Goal: Task Accomplishment & Management: Complete application form

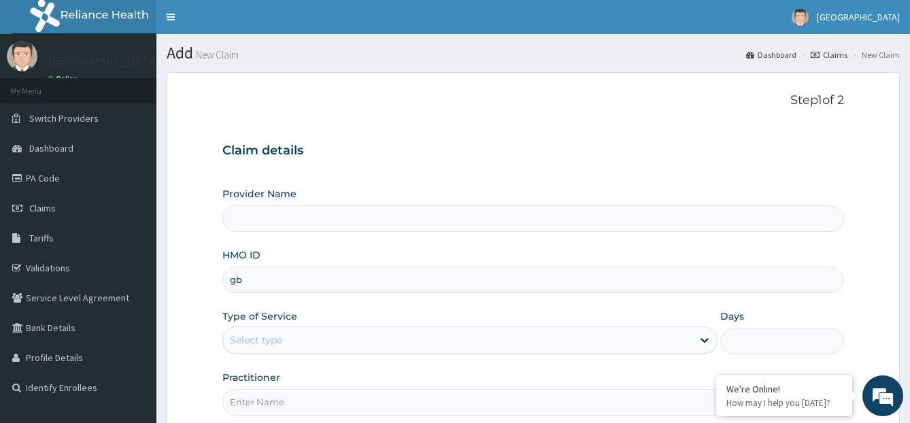
type input "gbi"
type input "[GEOGRAPHIC_DATA]"
type input "gbi/10278/c"
click at [291, 331] on div "Select type" at bounding box center [457, 340] width 469 height 22
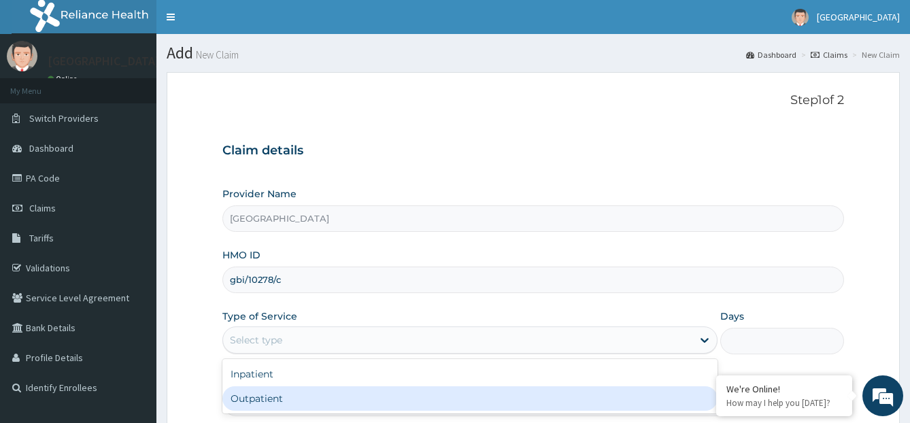
click at [264, 408] on div "Outpatient" at bounding box center [469, 398] width 495 height 24
type input "1"
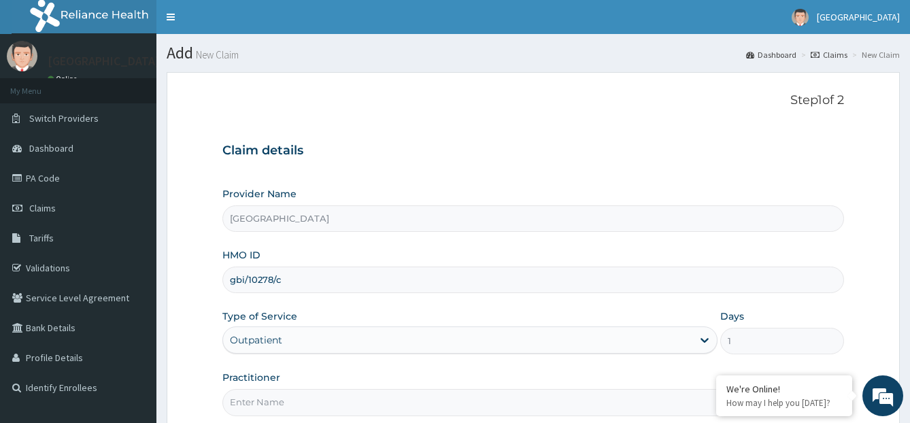
click at [287, 395] on input "Practitioner" at bounding box center [533, 402] width 623 height 27
type input "[PERSON_NAME]"
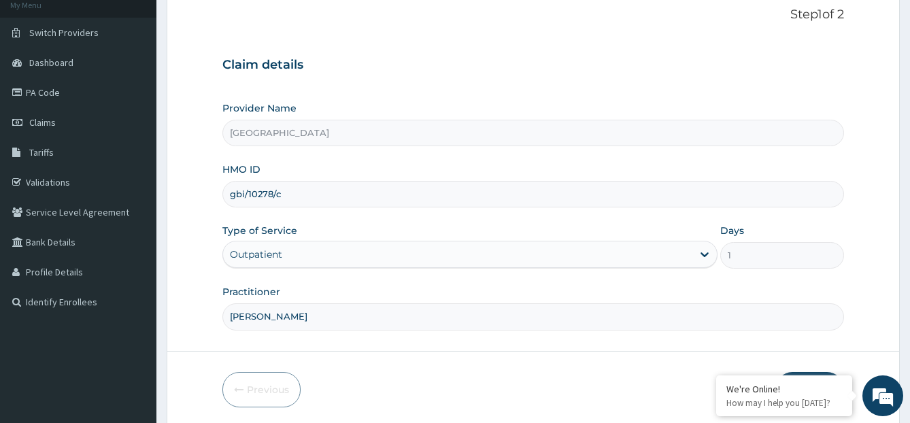
scroll to position [136, 0]
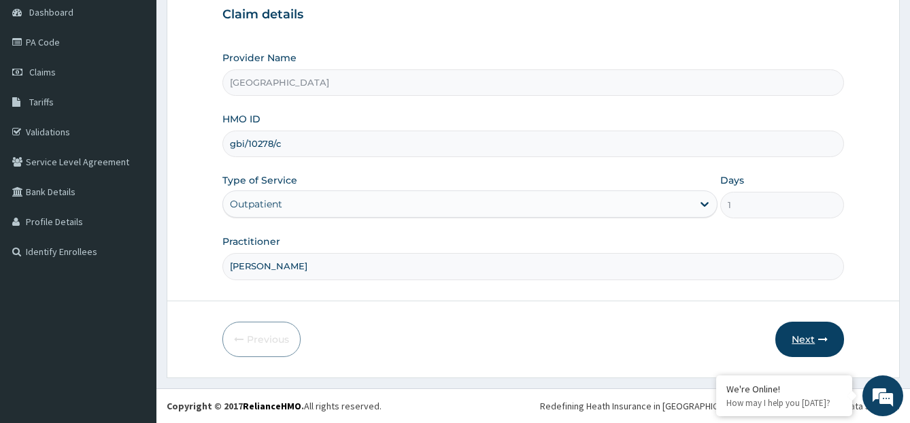
click at [802, 335] on button "Next" at bounding box center [810, 339] width 69 height 35
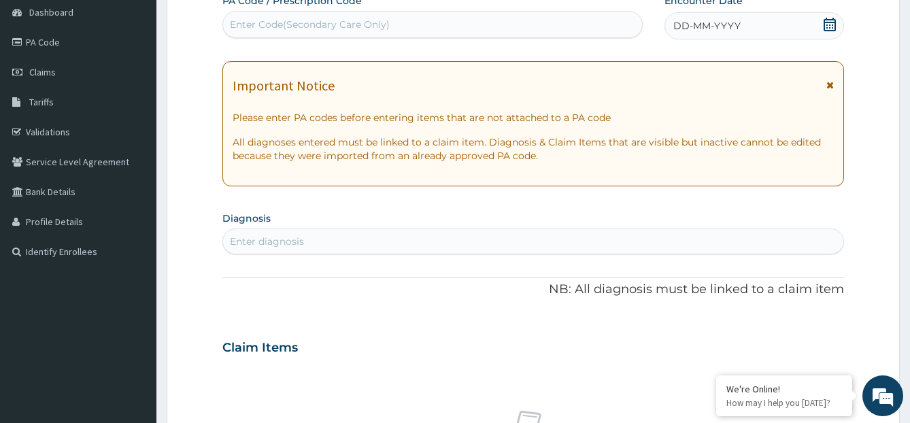
click at [449, 28] on div "Enter Code(Secondary Care Only)" at bounding box center [432, 25] width 419 height 22
paste input "PA/9DA719"
type input "PA/9DA719"
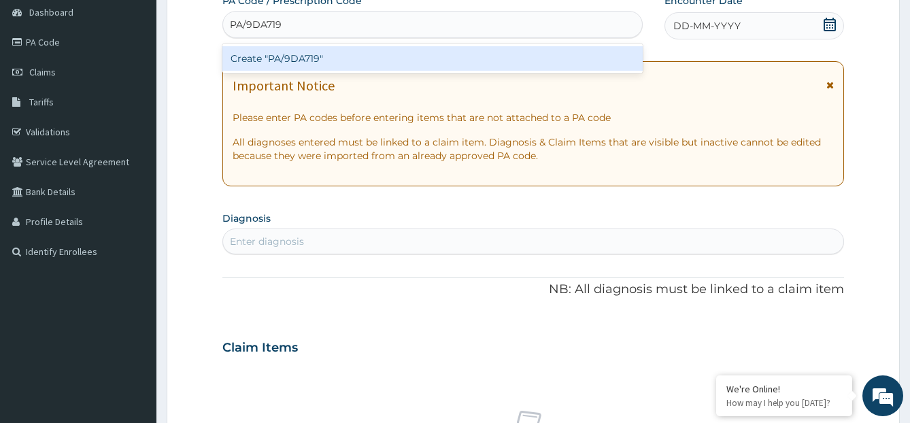
click at [432, 50] on div "Create "PA/9DA719"" at bounding box center [432, 58] width 421 height 24
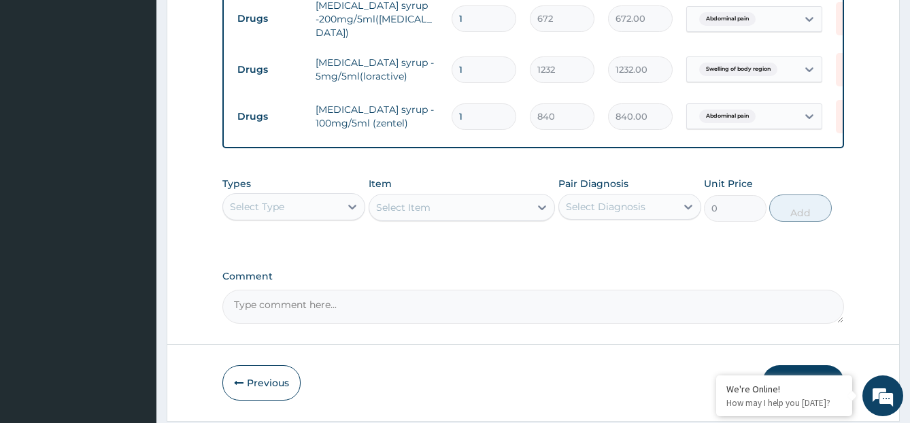
scroll to position [662, 0]
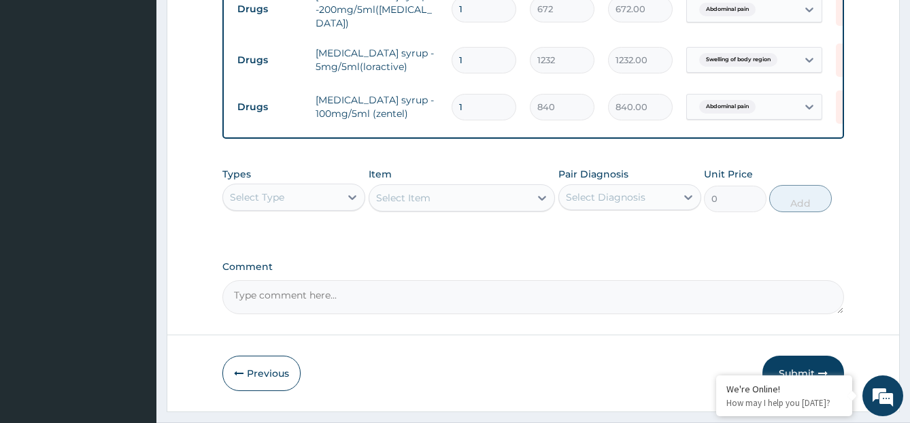
click at [275, 220] on div "Types Select Type Item Select Item Pair Diagnosis Select Diagnosis Unit Price 0…" at bounding box center [533, 200] width 623 height 79
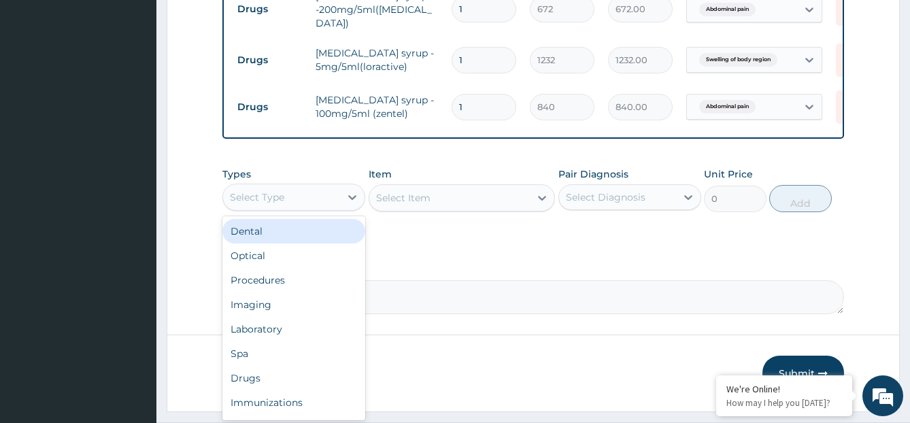
click at [274, 204] on div "Select Type" at bounding box center [257, 198] width 54 height 14
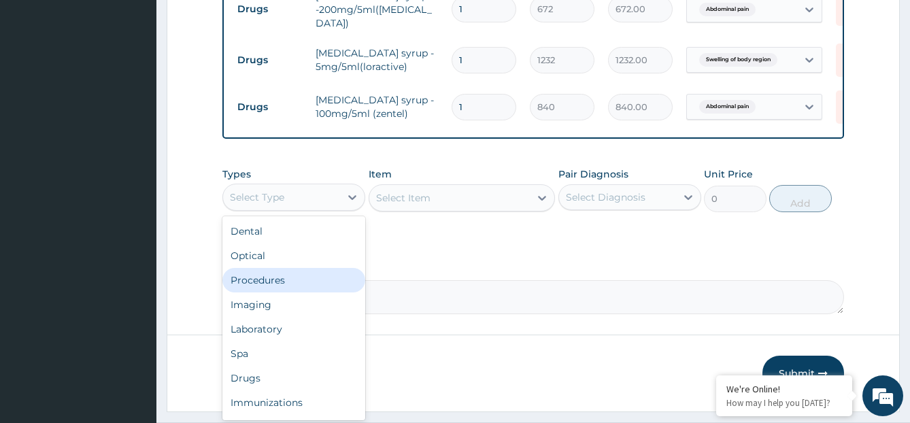
click at [296, 287] on div "Procedures" at bounding box center [293, 280] width 143 height 24
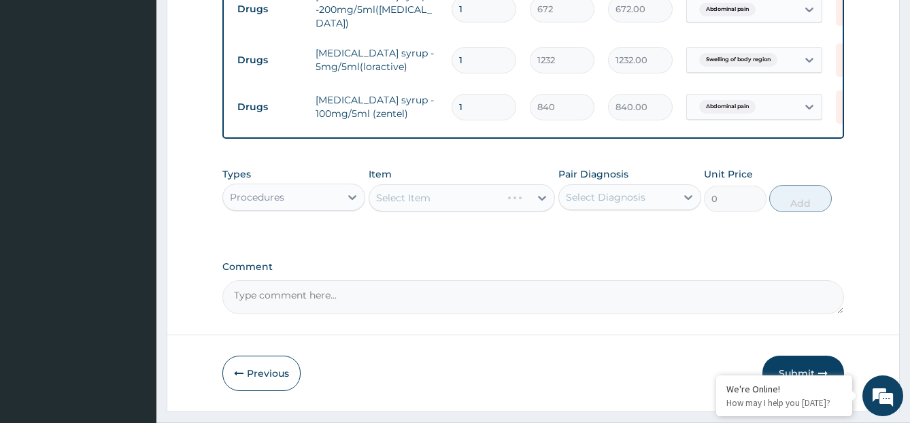
click at [606, 196] on div "Select Diagnosis" at bounding box center [606, 198] width 80 height 14
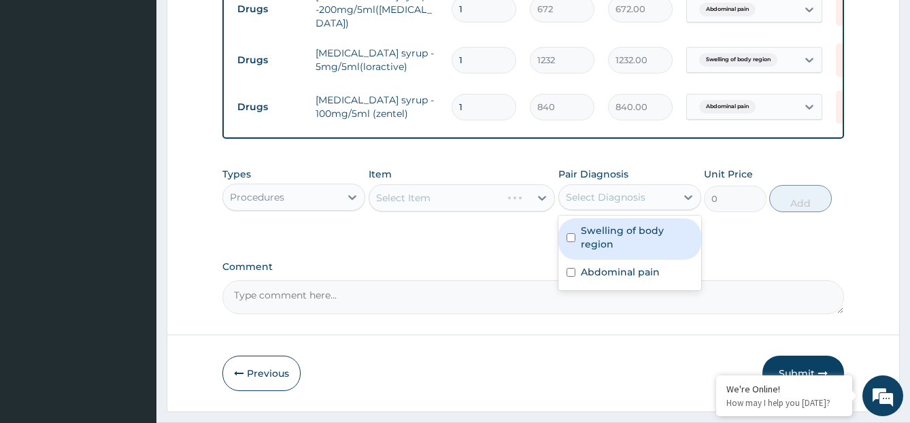
click at [601, 251] on label "Swelling of body region" at bounding box center [637, 237] width 112 height 27
checkbox input "true"
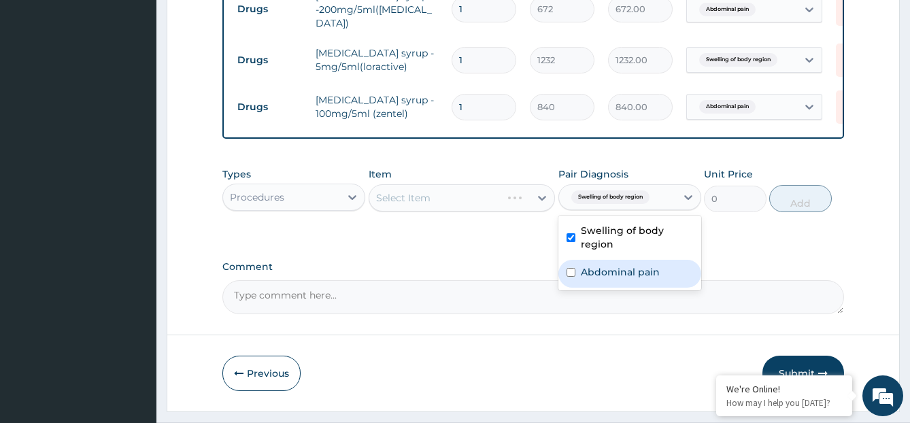
click at [600, 269] on div "Abdominal pain" at bounding box center [630, 274] width 143 height 28
checkbox input "true"
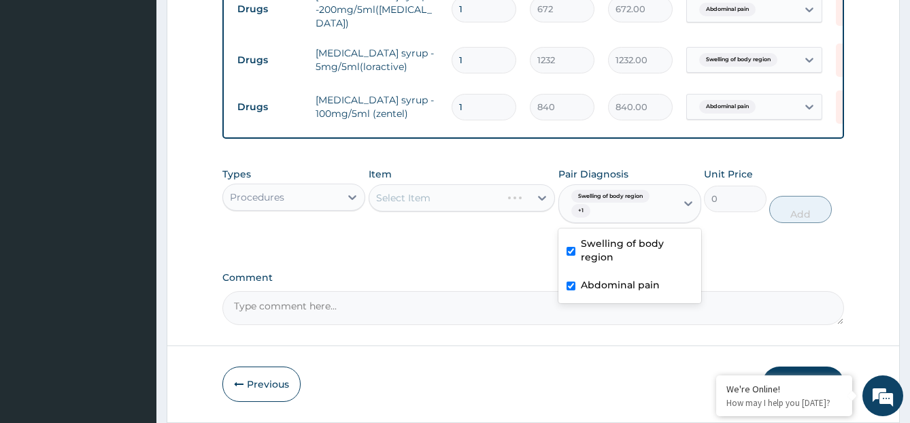
click at [524, 205] on div "Select Item" at bounding box center [462, 197] width 186 height 27
click at [524, 205] on div "Select Item" at bounding box center [449, 198] width 161 height 22
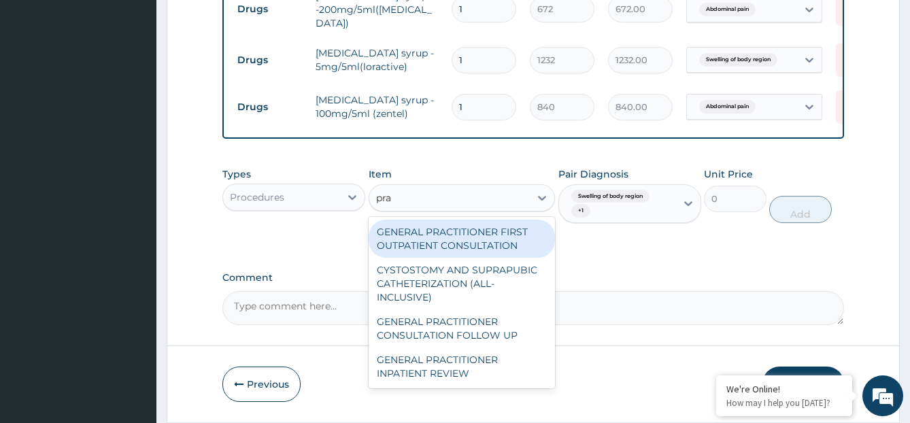
type input "prac"
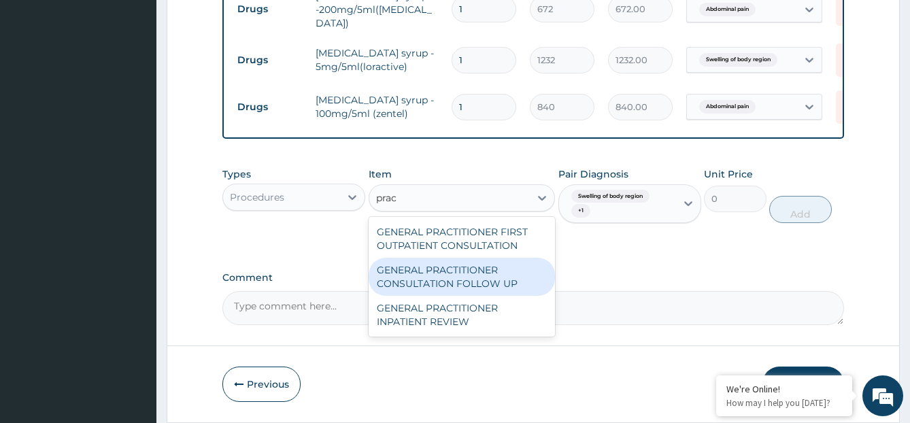
click at [506, 284] on div "GENERAL PRACTITIONER CONSULTATION FOLLOW UP" at bounding box center [462, 277] width 186 height 38
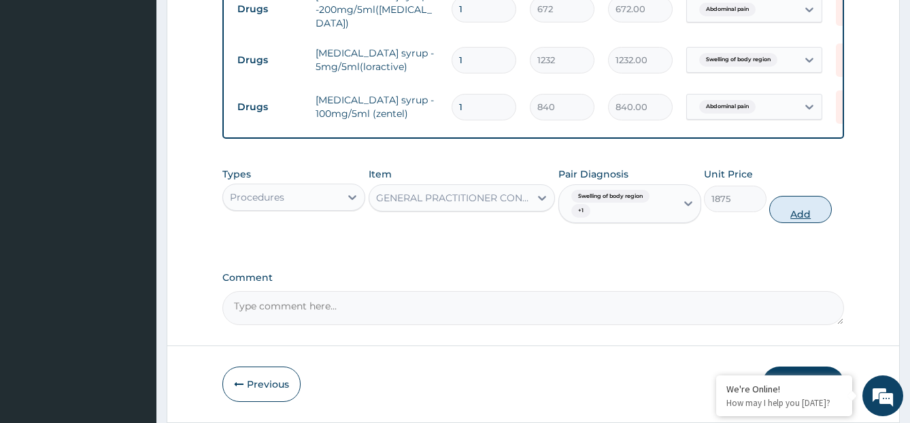
click at [789, 223] on button "Add" at bounding box center [801, 209] width 62 height 27
type input "0"
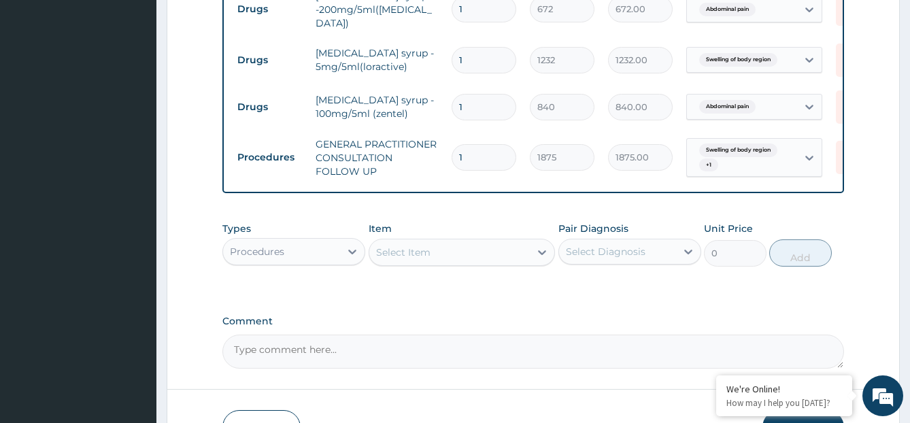
click at [277, 254] on div "Procedures" at bounding box center [257, 252] width 54 height 14
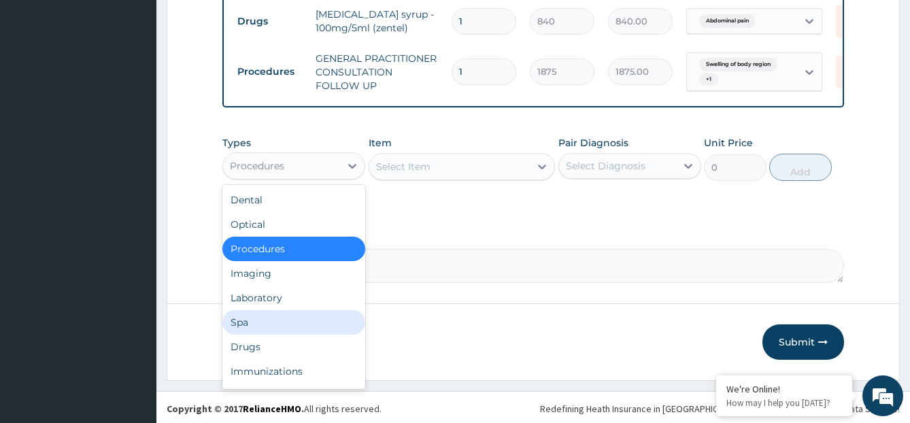
scroll to position [756, 0]
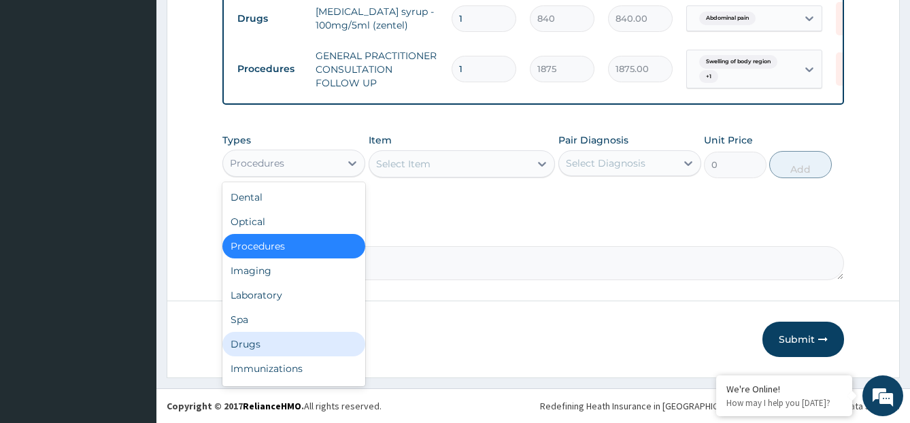
click at [339, 349] on div "Drugs" at bounding box center [293, 344] width 143 height 24
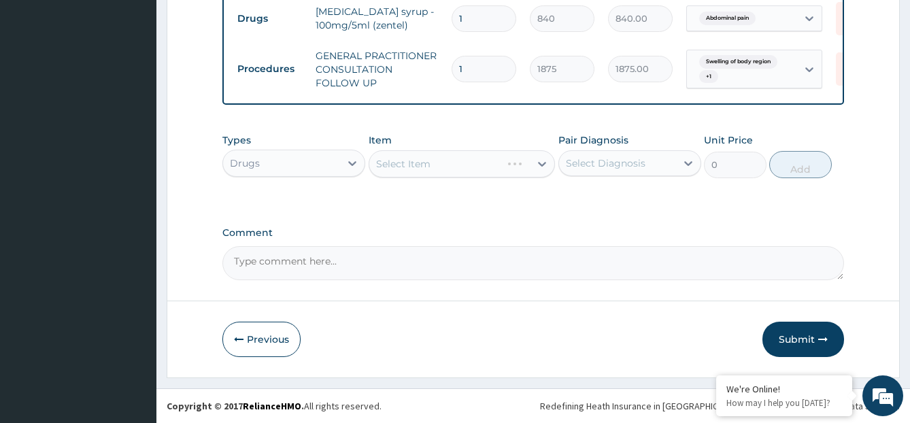
click at [601, 171] on div "Select Diagnosis" at bounding box center [617, 163] width 117 height 22
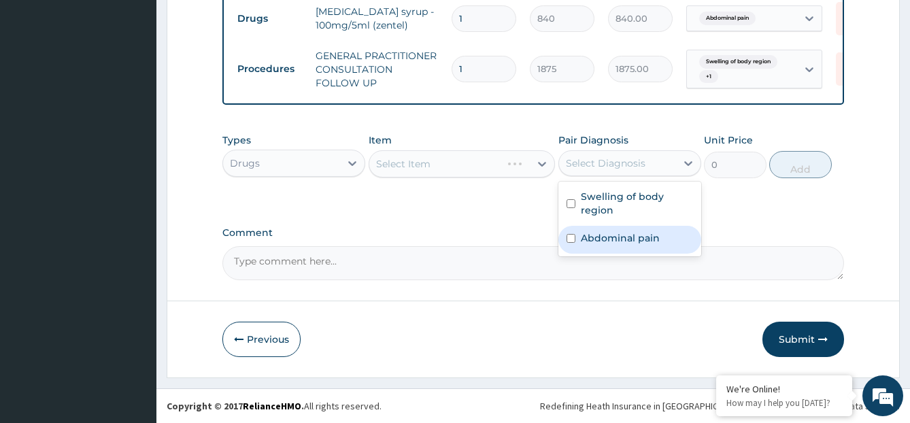
click at [585, 229] on div "Abdominal pain" at bounding box center [630, 240] width 143 height 28
checkbox input "true"
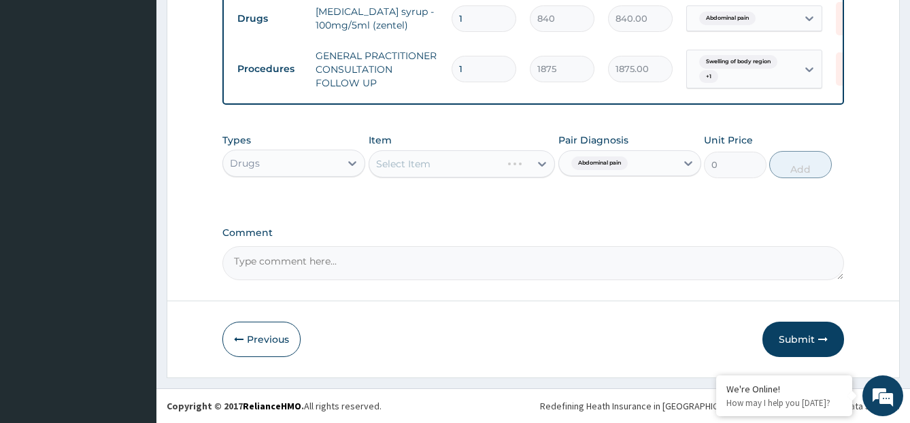
click at [479, 163] on div "Select Item" at bounding box center [462, 163] width 186 height 27
click at [479, 163] on div "Select Item" at bounding box center [449, 164] width 161 height 22
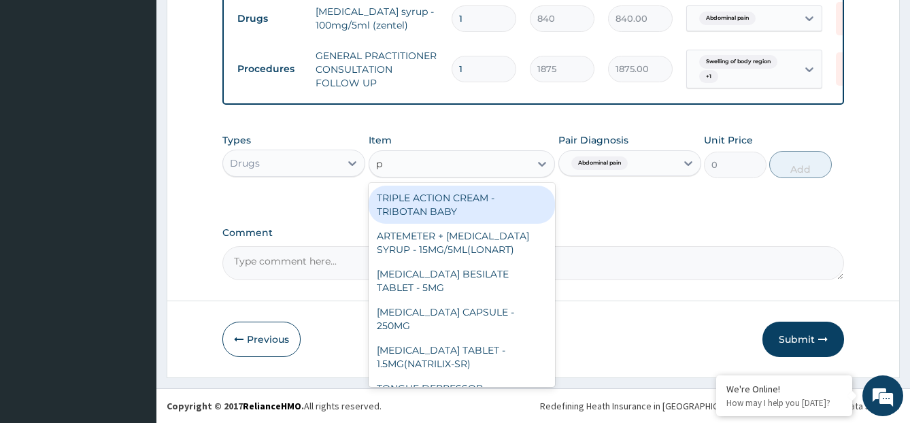
type input "pr"
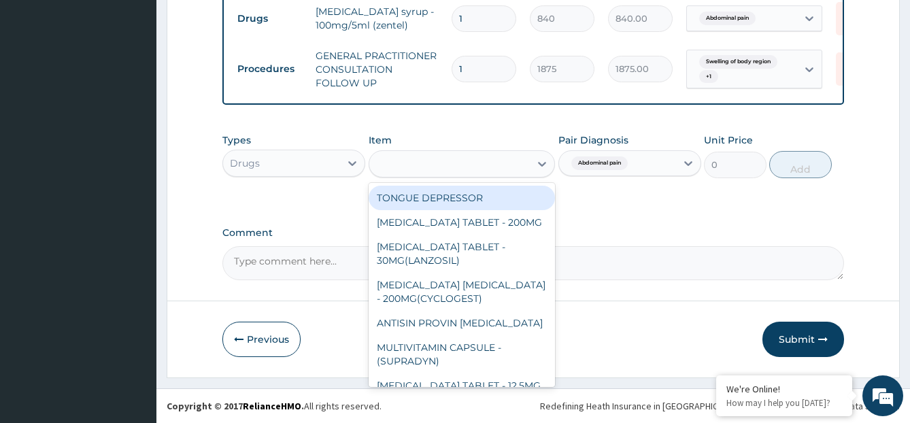
type input "251.99999999999997"
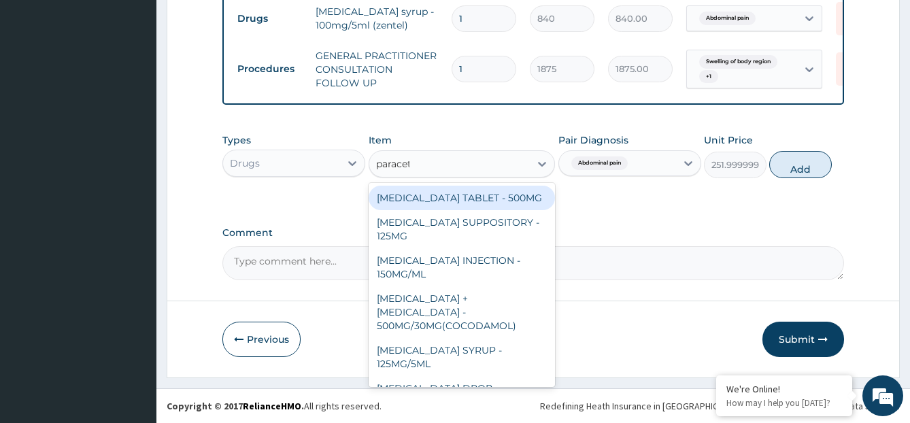
type input "paraceta"
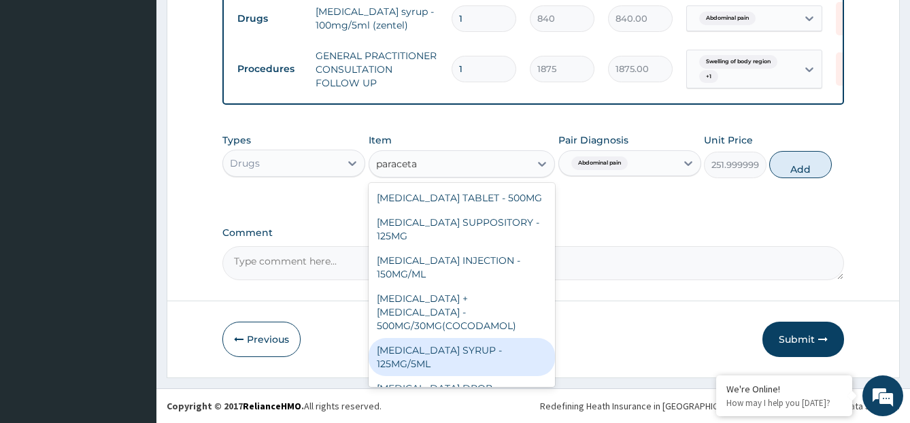
click at [482, 342] on div "[MEDICAL_DATA] SYRUP - 125MG/5ML" at bounding box center [462, 357] width 186 height 38
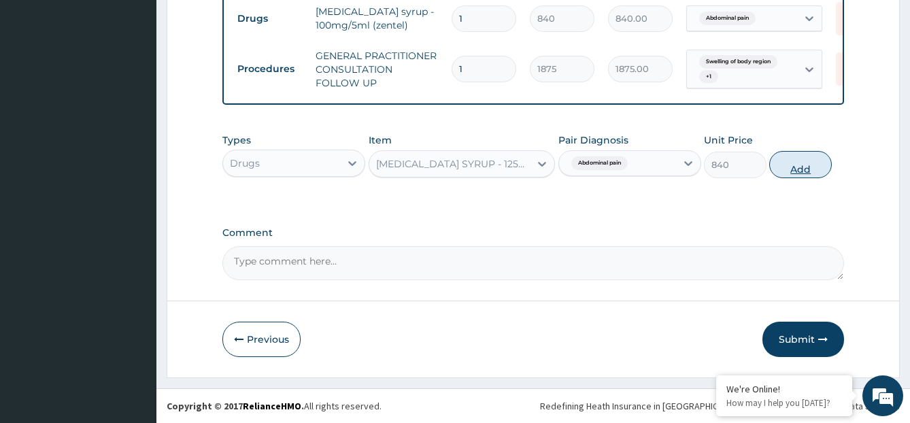
click at [789, 163] on button "Add" at bounding box center [801, 164] width 62 height 27
type input "0"
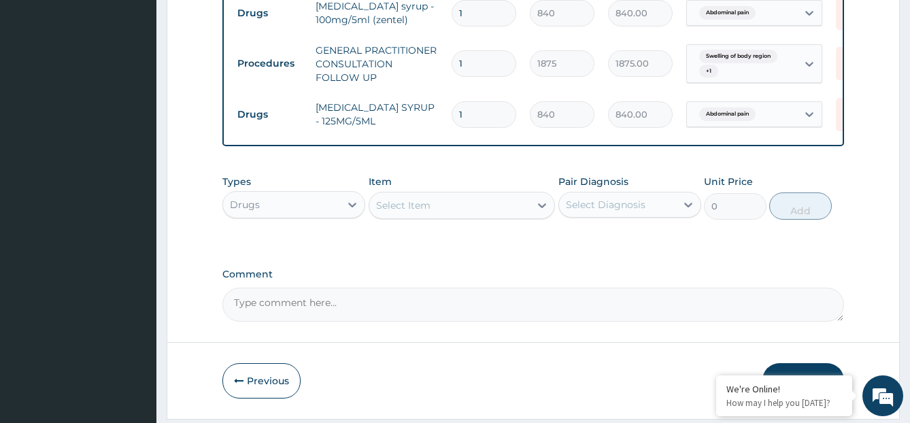
scroll to position [794, 0]
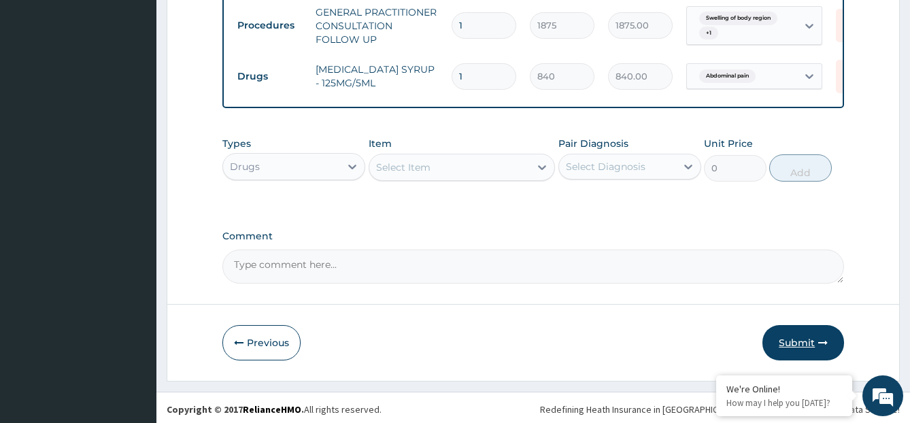
click at [810, 355] on button "Submit" at bounding box center [804, 342] width 82 height 35
